Goal: Task Accomplishment & Management: Manage account settings

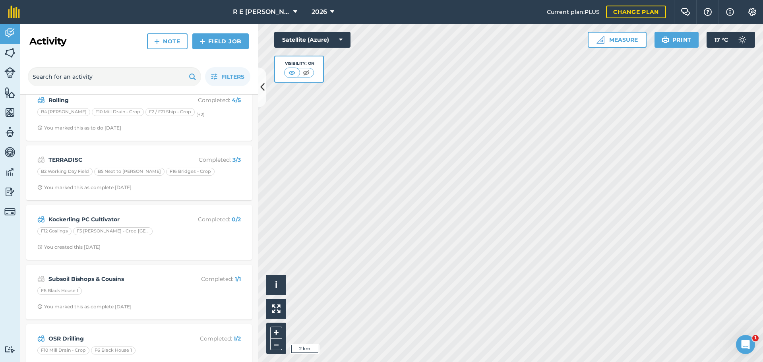
scroll to position [55, 0]
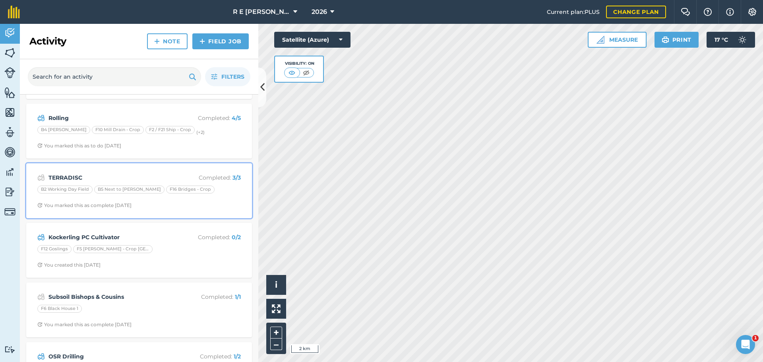
click at [198, 204] on span "You marked this as complete [DATE]" at bounding box center [138, 205] width 203 height 6
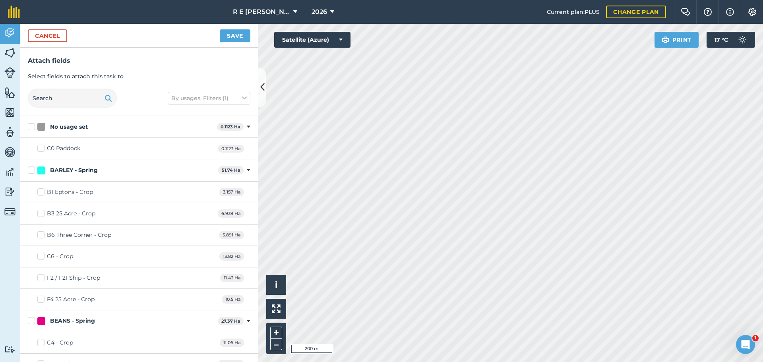
checkbox input "true"
click at [58, 35] on button "Cancel" at bounding box center [47, 35] width 39 height 13
checkbox input "true"
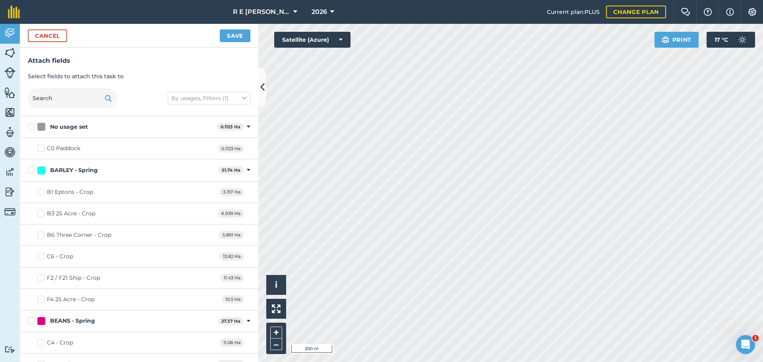
checkbox input "true"
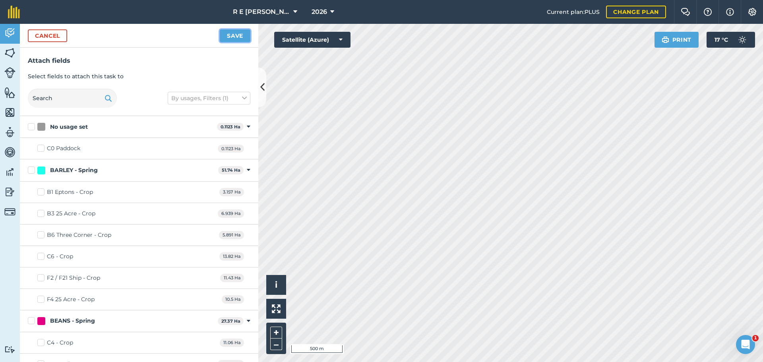
click at [237, 35] on button "Save" at bounding box center [235, 35] width 31 height 13
checkbox input "false"
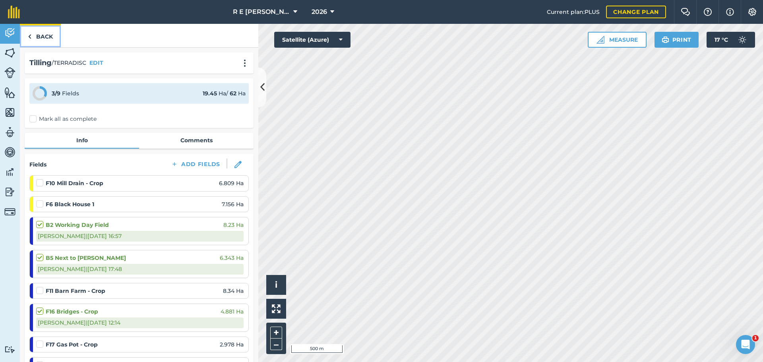
click at [37, 39] on link "Back" at bounding box center [40, 35] width 41 height 23
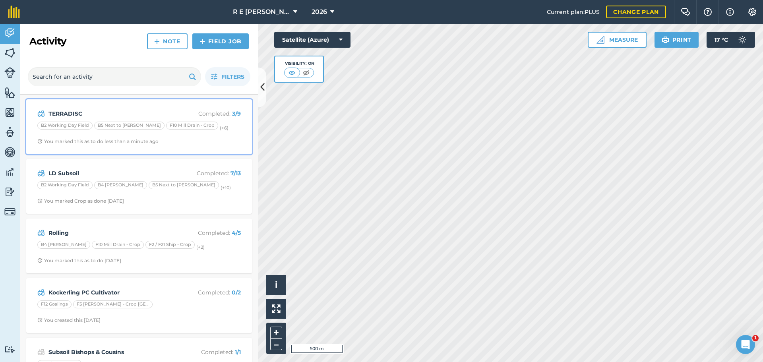
click at [203, 141] on span "You marked this as to do less than a minute ago" at bounding box center [138, 141] width 203 height 6
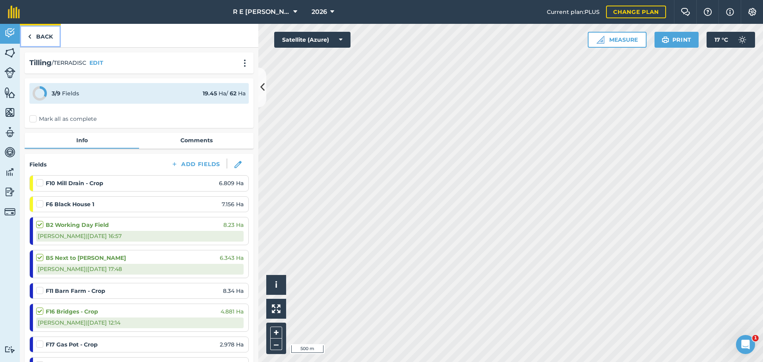
click at [48, 41] on link "Back" at bounding box center [40, 35] width 41 height 23
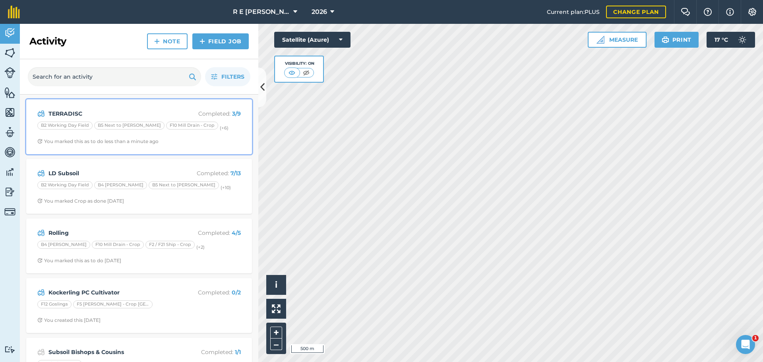
click at [149, 134] on div "TERRADISC Completed : 3 / 9 B2 Working Day Field B5 Next to [PERSON_NAME] F10 M…" at bounding box center [139, 126] width 216 height 45
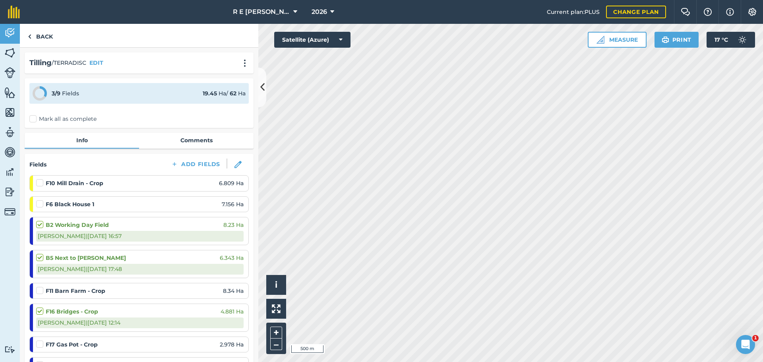
click at [40, 200] on label at bounding box center [41, 200] width 10 height 0
click at [40, 204] on input "checkbox" at bounding box center [38, 202] width 5 height 5
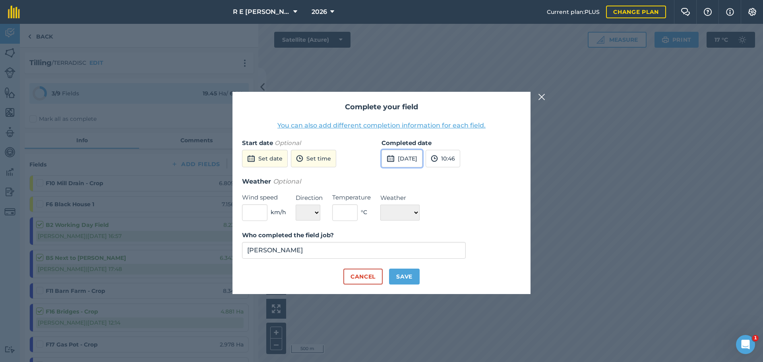
click at [407, 160] on button "[DATE]" at bounding box center [401, 158] width 41 height 17
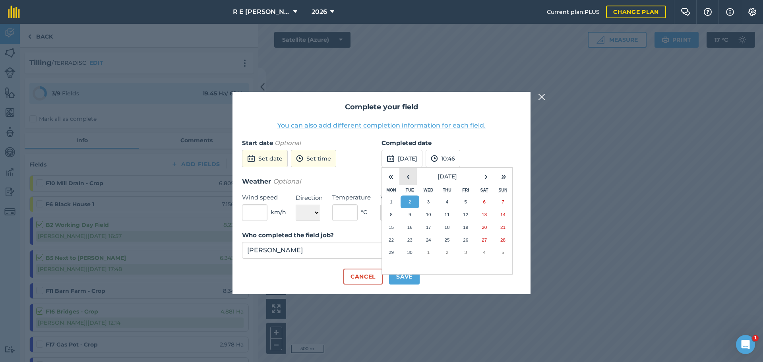
click at [407, 176] on button "‹" at bounding box center [407, 176] width 17 height 17
click at [444, 251] on abbr "28" at bounding box center [446, 251] width 5 height 5
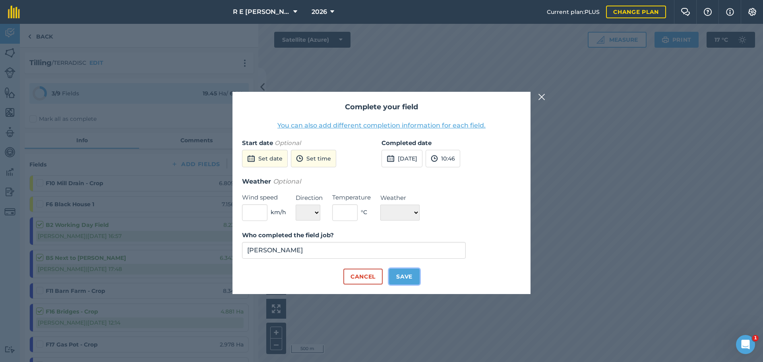
click at [400, 273] on button "Save" at bounding box center [404, 277] width 31 height 16
checkbox input "true"
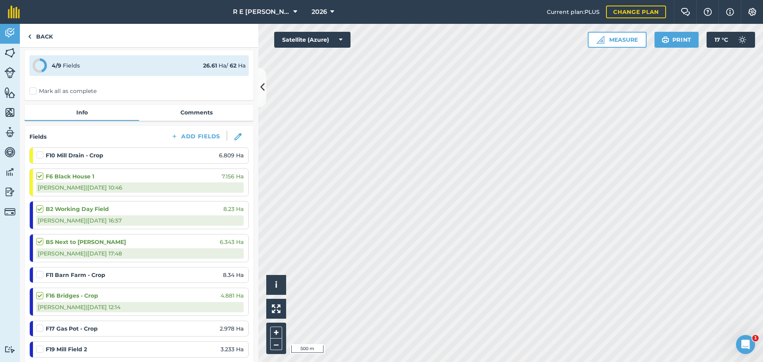
scroll to position [40, 0]
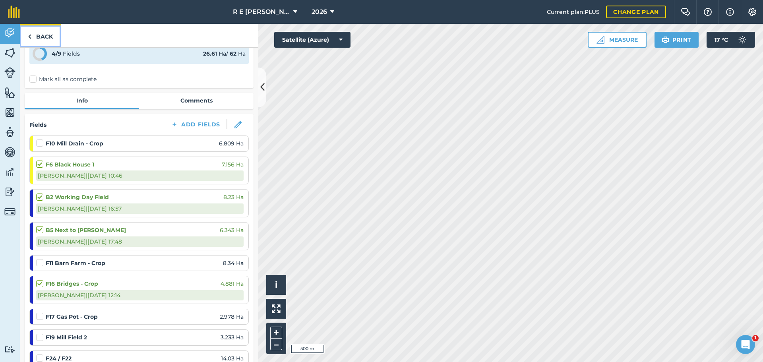
click at [46, 37] on link "Back" at bounding box center [40, 35] width 41 height 23
